Goal: Find specific page/section: Find specific page/section

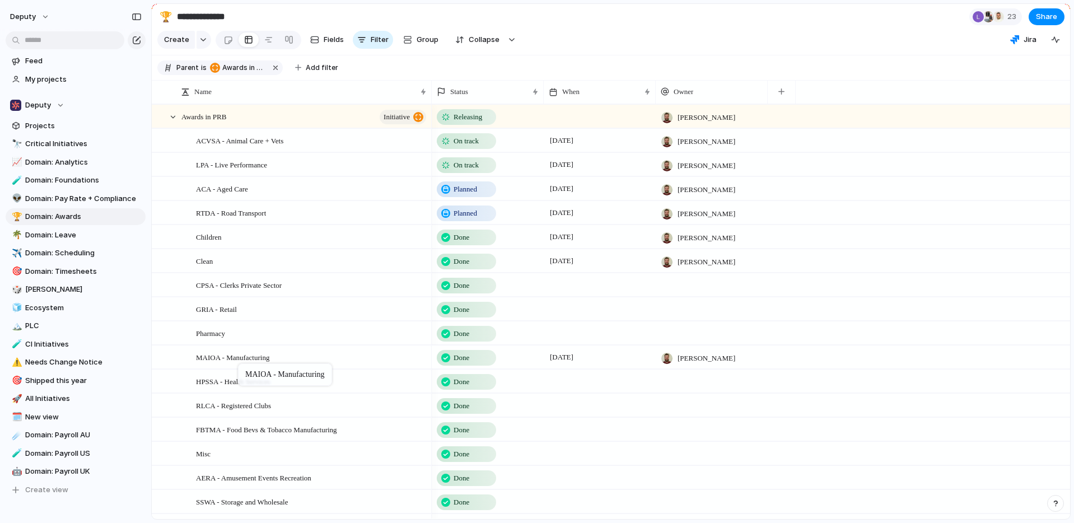
drag, startPoint x: 248, startPoint y: 138, endPoint x: 243, endPoint y: 366, distance: 227.3
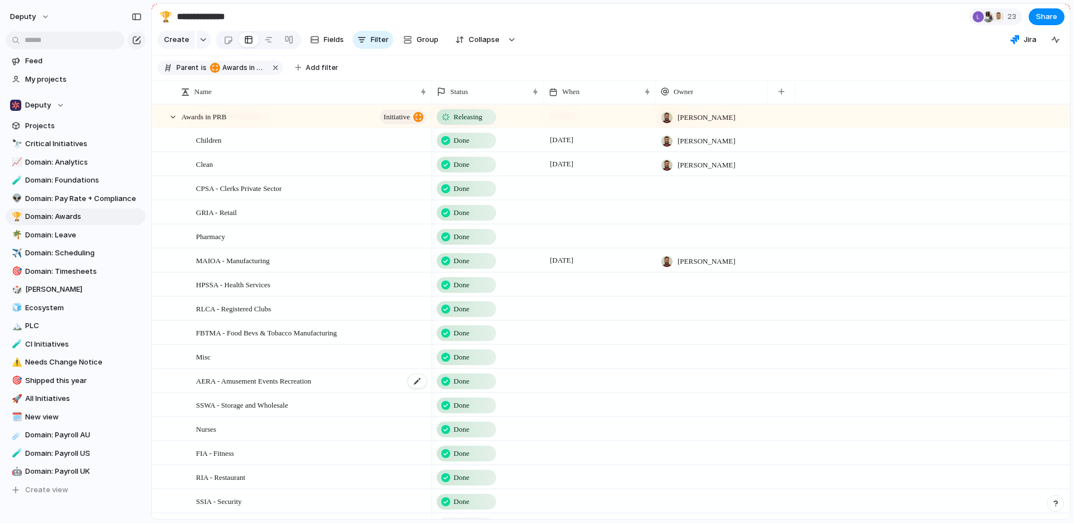
scroll to position [129, 0]
